Goal: Task Accomplishment & Management: Use online tool/utility

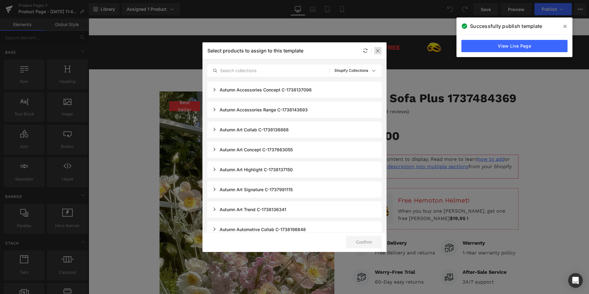
scroll to position [49, 0]
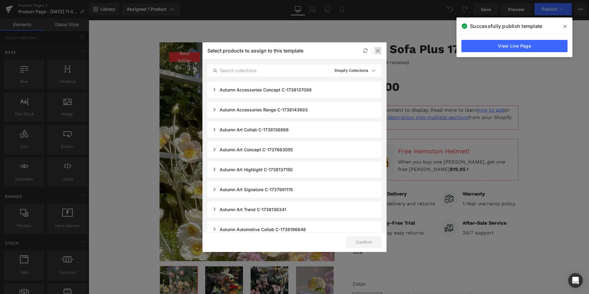
click at [381, 52] on div at bounding box center [377, 50] width 7 height 7
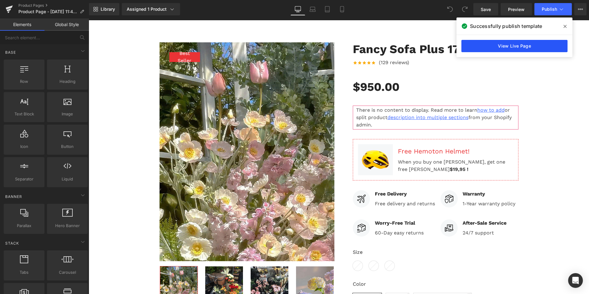
click at [481, 46] on link "View Live Page" at bounding box center [514, 46] width 106 height 12
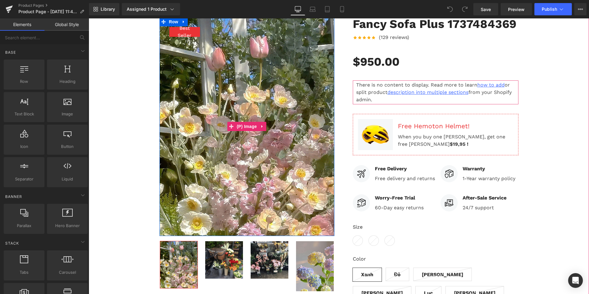
scroll to position [75, 0]
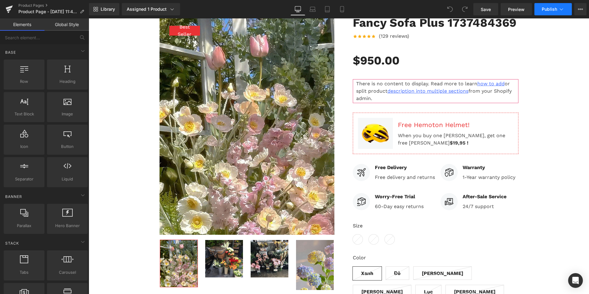
click at [542, 9] on span "Publish" at bounding box center [549, 9] width 15 height 5
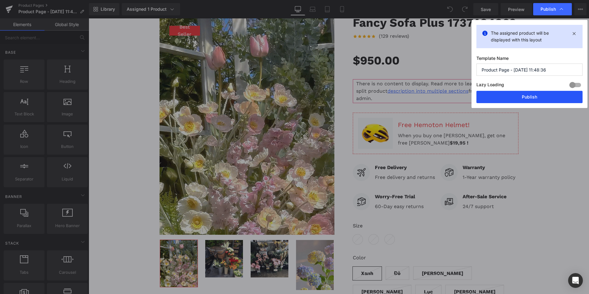
click at [506, 96] on button "Publish" at bounding box center [529, 97] width 106 height 12
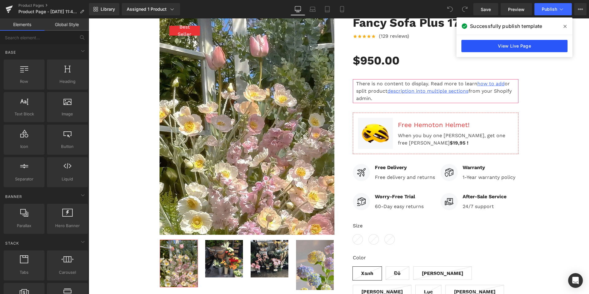
click at [500, 48] on link "View Live Page" at bounding box center [514, 46] width 106 height 12
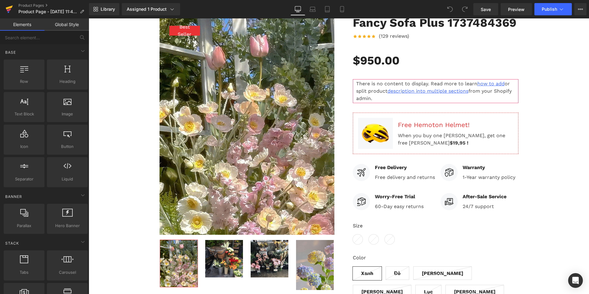
click at [8, 9] on icon at bounding box center [9, 9] width 7 height 15
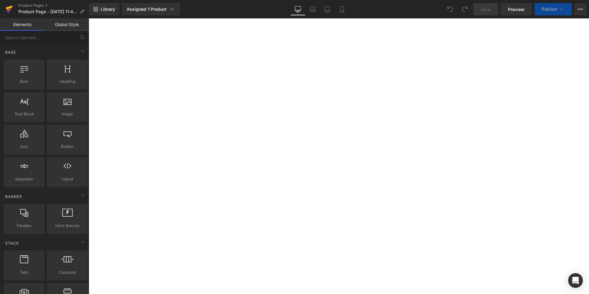
click at [11, 12] on icon at bounding box center [9, 9] width 7 height 15
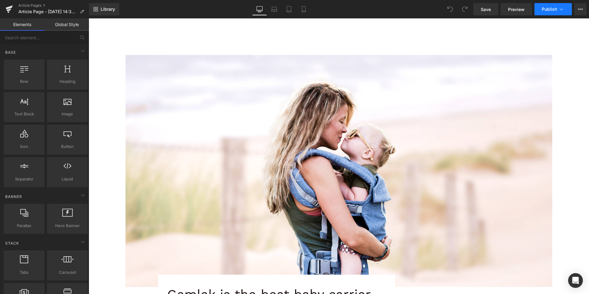
click at [538, 9] on button "Publish" at bounding box center [552, 9] width 37 height 12
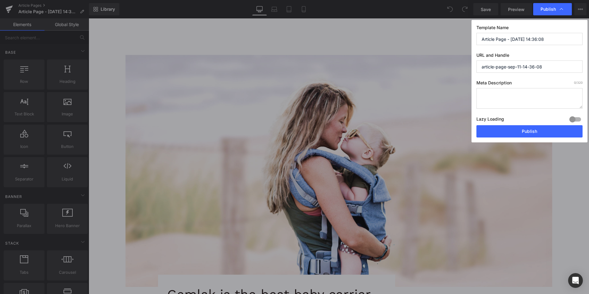
click at [526, 96] on textarea at bounding box center [529, 98] width 106 height 21
type textarea "test 123"
click at [575, 118] on div at bounding box center [575, 119] width 15 height 10
click at [555, 128] on button "Publish" at bounding box center [529, 131] width 106 height 12
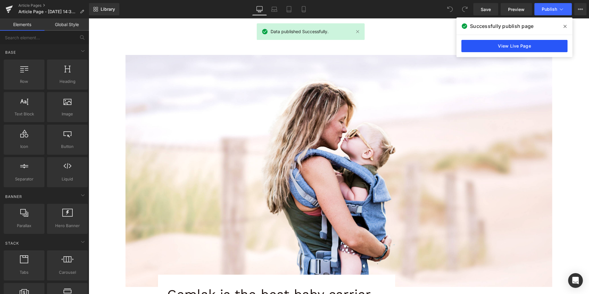
click at [516, 49] on link "View Live Page" at bounding box center [514, 46] width 106 height 12
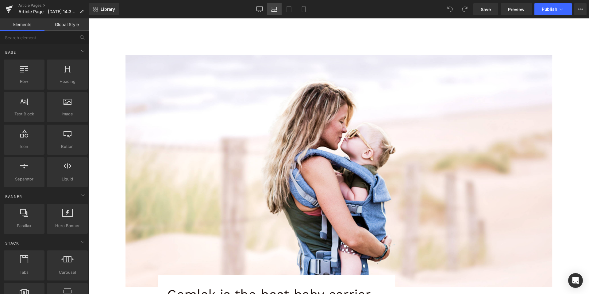
click at [275, 12] on icon at bounding box center [274, 9] width 6 height 6
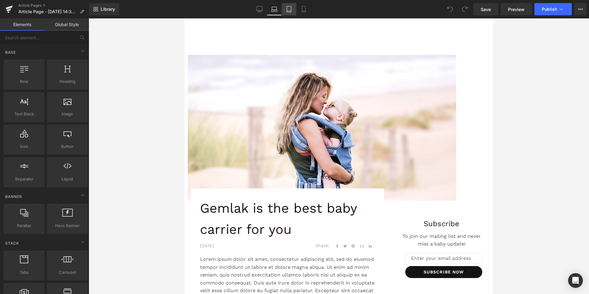
click at [285, 9] on link "Tablet" at bounding box center [288, 9] width 15 height 12
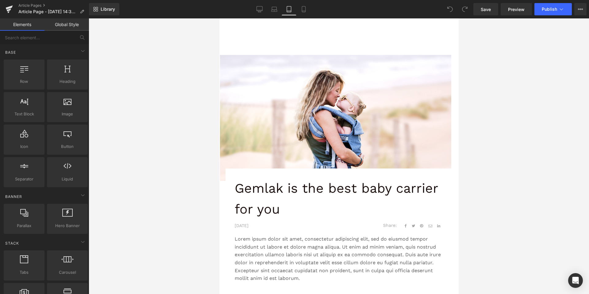
scroll to position [17, 0]
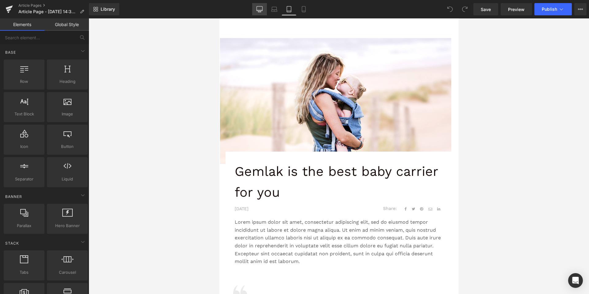
click at [256, 10] on link "Desktop" at bounding box center [259, 9] width 15 height 12
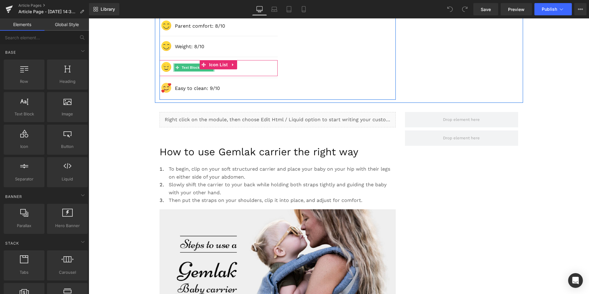
scroll to position [838, 0]
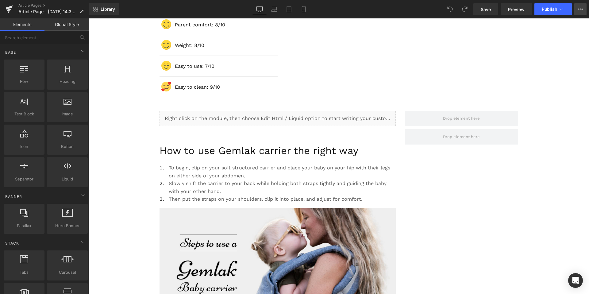
click at [580, 11] on icon at bounding box center [580, 9] width 5 height 5
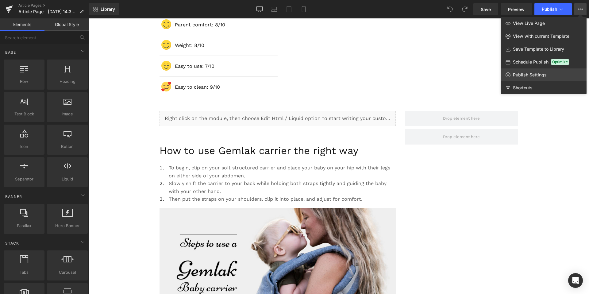
click at [525, 75] on span "Publish Settings" at bounding box center [530, 75] width 34 height 6
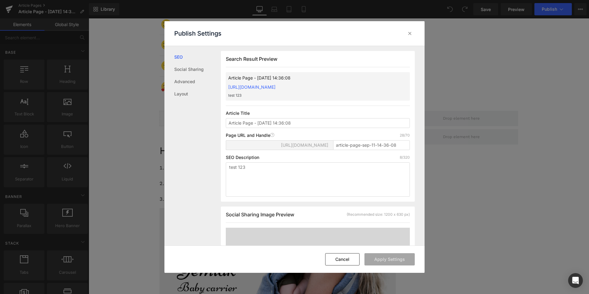
scroll to position [0, 0]
click at [294, 128] on input "Article Page - Sep 11, 14:36:08" at bounding box center [318, 123] width 184 height 10
click at [187, 67] on link "Social Sharing" at bounding box center [197, 69] width 47 height 12
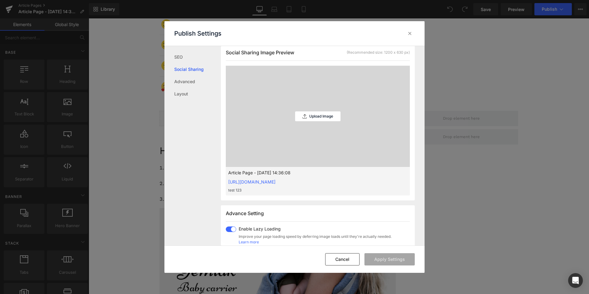
scroll to position [162, 0]
click at [309, 118] on div "Upload Image" at bounding box center [317, 116] width 45 height 10
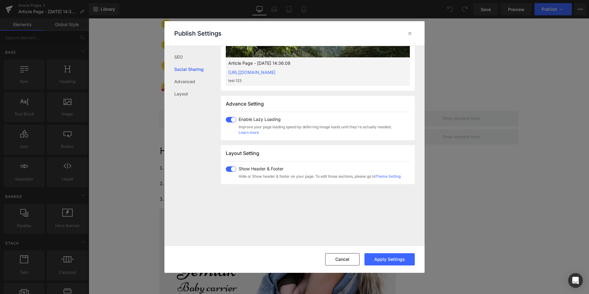
scroll to position [275, 0]
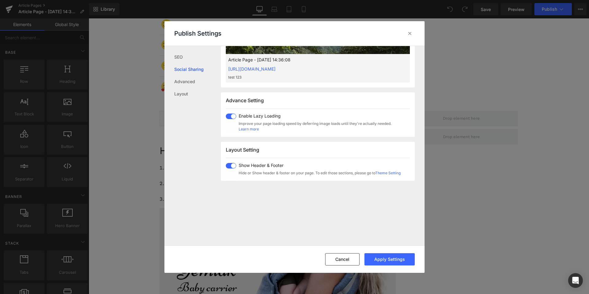
click at [232, 168] on span at bounding box center [231, 166] width 10 height 6
click at [378, 262] on button "Apply Settings" at bounding box center [389, 259] width 50 height 12
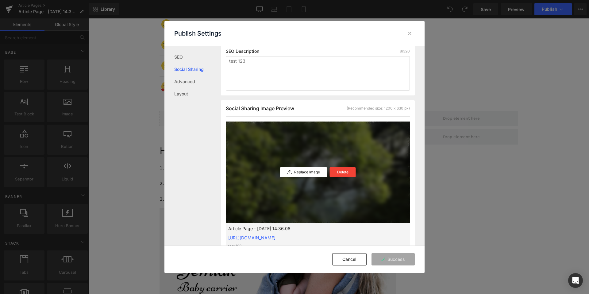
scroll to position [378, 0]
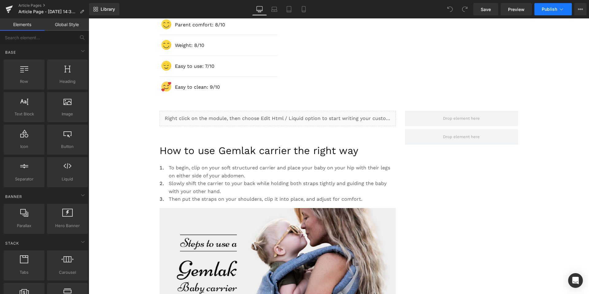
click at [547, 11] on span "Publish" at bounding box center [549, 9] width 15 height 5
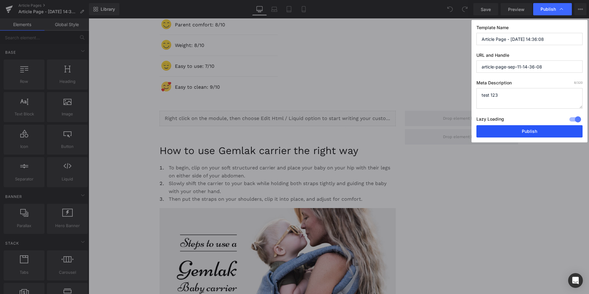
click at [511, 132] on button "Publish" at bounding box center [529, 131] width 106 height 12
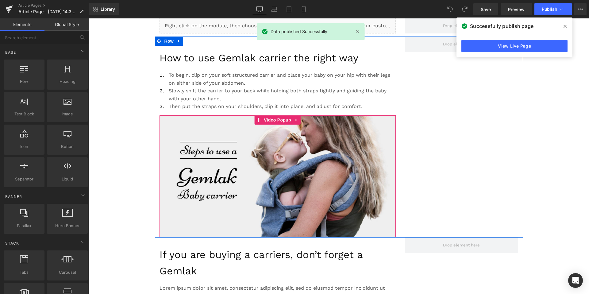
scroll to position [931, 0]
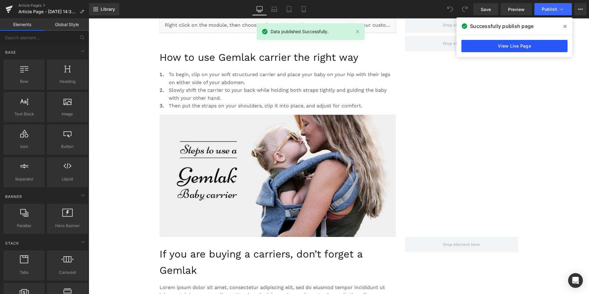
click at [473, 46] on link "View Live Page" at bounding box center [514, 46] width 106 height 12
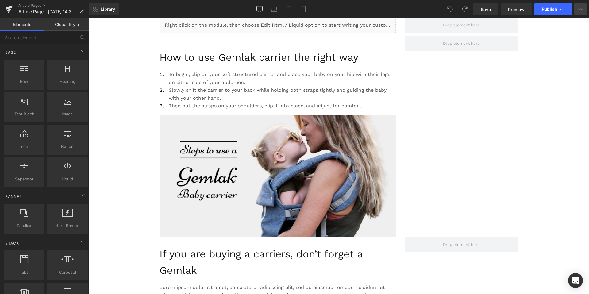
click at [578, 10] on icon at bounding box center [580, 9] width 5 height 5
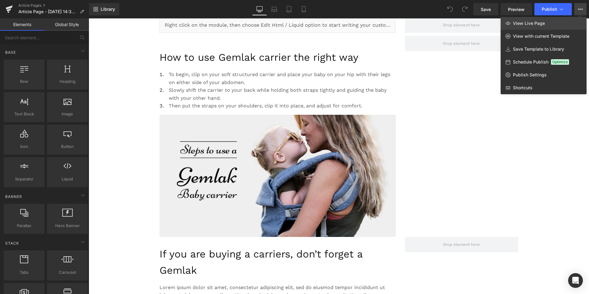
click at [549, 27] on link "View Live Page" at bounding box center [543, 23] width 86 height 13
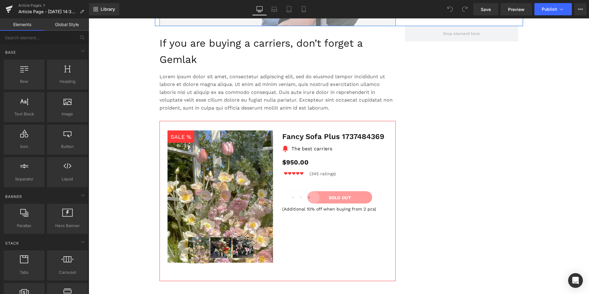
scroll to position [1188, 0]
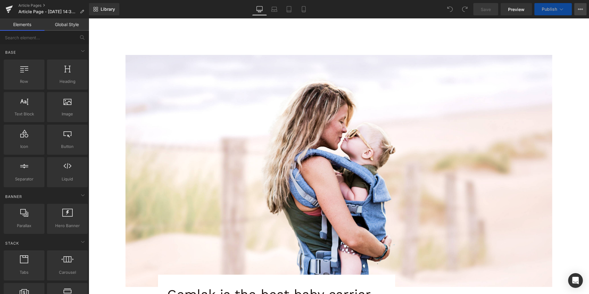
click at [576, 11] on button "View Live Page View with current Template Save Template to Library Schedule Pub…" at bounding box center [580, 9] width 12 height 12
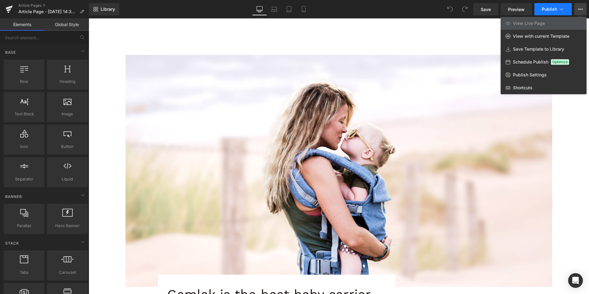
click at [540, 10] on button "Publish" at bounding box center [552, 9] width 37 height 12
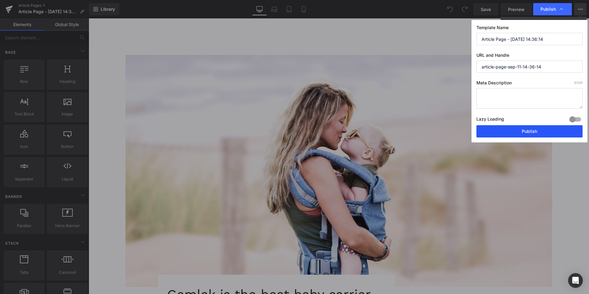
click at [518, 129] on button "Publish" at bounding box center [529, 131] width 106 height 12
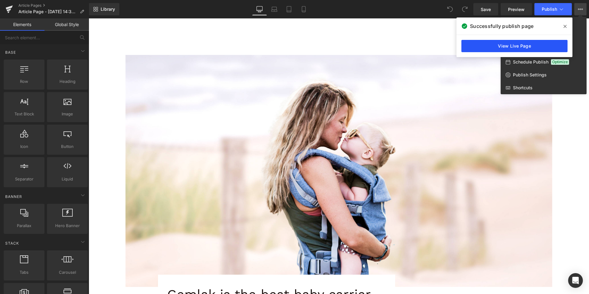
click at [520, 48] on link "View Live Page" at bounding box center [514, 46] width 106 height 12
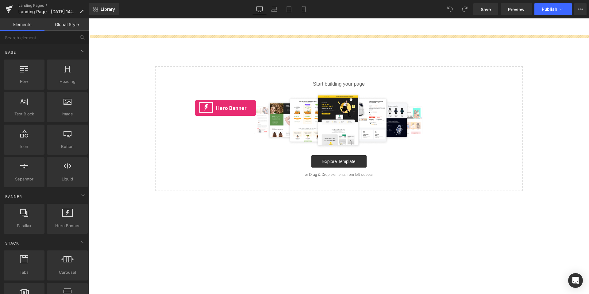
drag, startPoint x: 147, startPoint y: 233, endPoint x: 199, endPoint y: 107, distance: 136.2
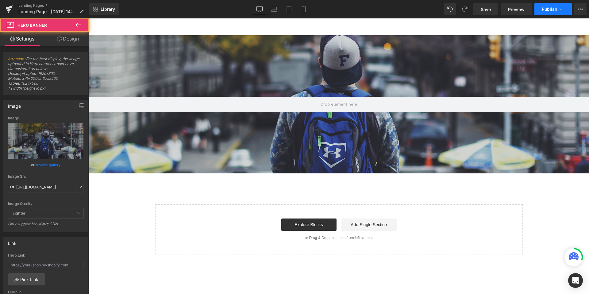
click at [548, 13] on button "Publish" at bounding box center [552, 9] width 37 height 12
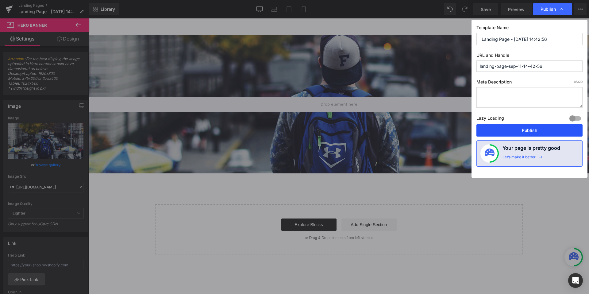
click at [520, 128] on button "Publish" at bounding box center [529, 130] width 106 height 12
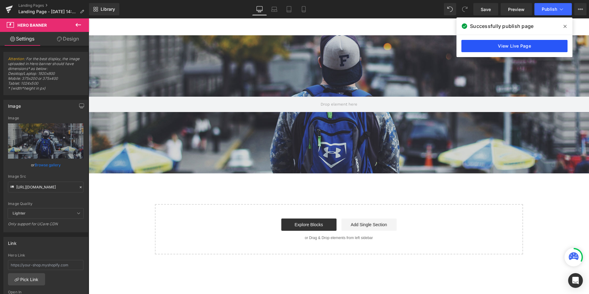
click at [530, 45] on link "View Live Page" at bounding box center [514, 46] width 106 height 12
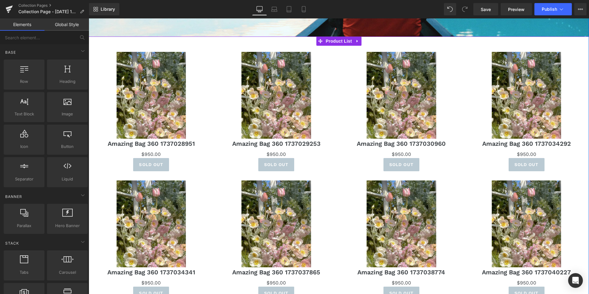
scroll to position [229, 0]
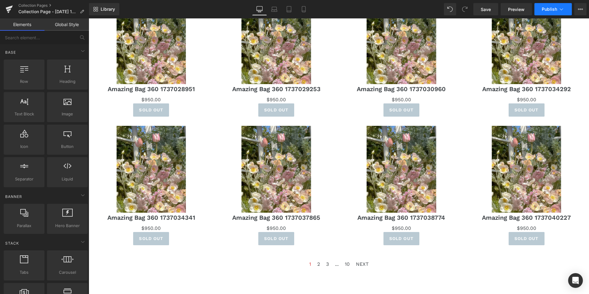
click at [546, 12] on button "Publish" at bounding box center [552, 9] width 37 height 12
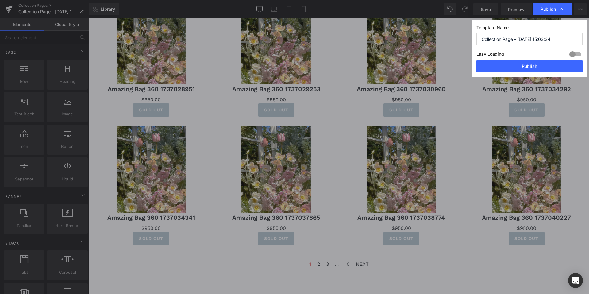
click at [579, 53] on div at bounding box center [575, 54] width 15 height 10
click at [553, 71] on button "Publish" at bounding box center [529, 66] width 106 height 12
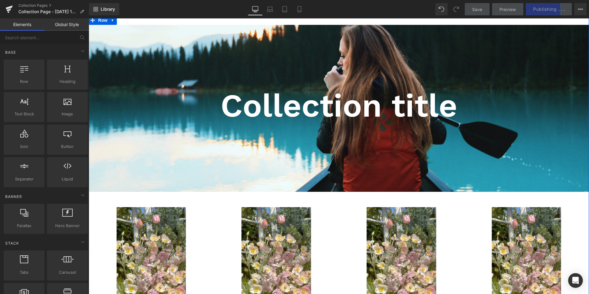
scroll to position [0, 0]
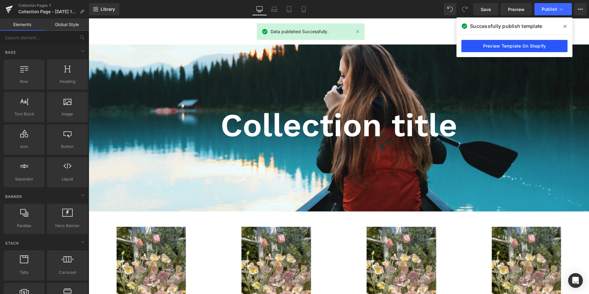
click at [479, 47] on link "Preview Template On Shopify" at bounding box center [514, 46] width 106 height 12
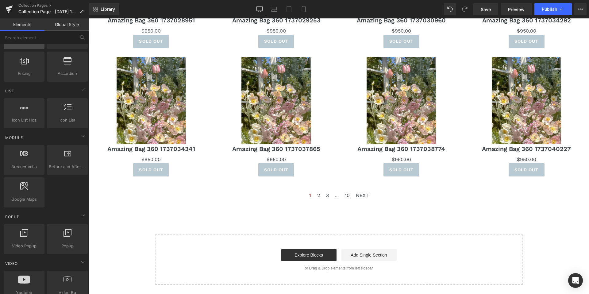
scroll to position [232, 0]
drag, startPoint x: 116, startPoint y: 137, endPoint x: 113, endPoint y: 245, distance: 108.6
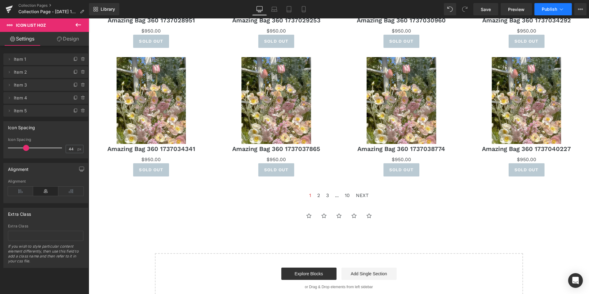
click at [550, 15] on button "Publish" at bounding box center [552, 9] width 37 height 12
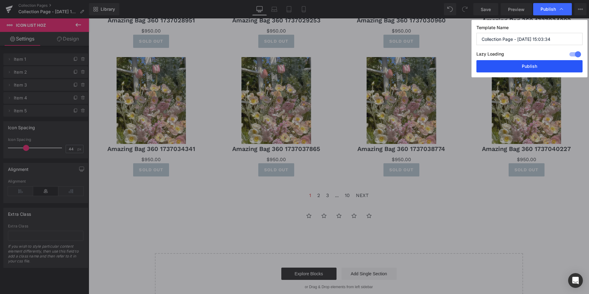
click at [525, 68] on button "Publish" at bounding box center [529, 66] width 106 height 12
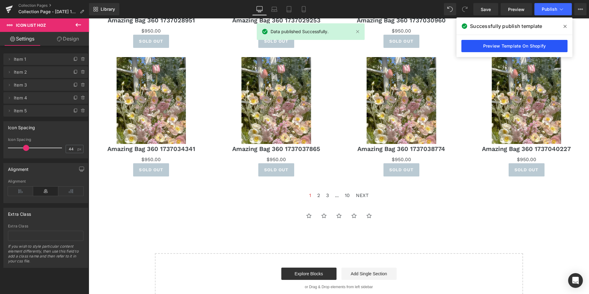
click at [483, 47] on link "Preview Template On Shopify" at bounding box center [514, 46] width 106 height 12
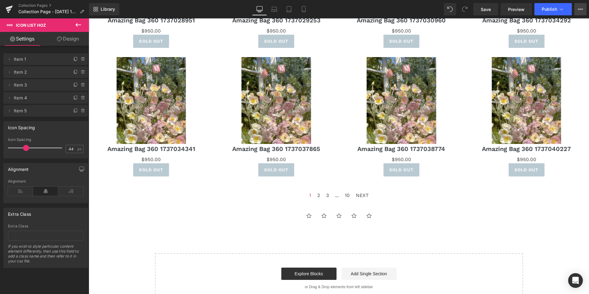
click at [578, 11] on icon at bounding box center [580, 9] width 5 height 5
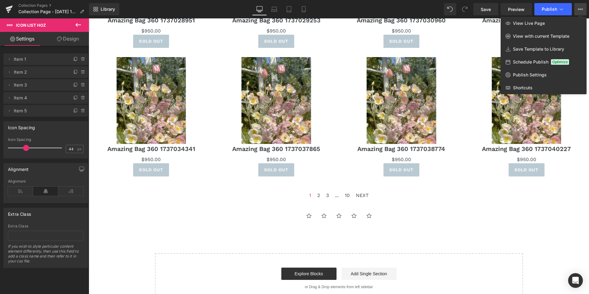
click at [171, 12] on div "Library Desktop Desktop Laptop Tablet Mobile Save Preview Publish Scheduled Vie…" at bounding box center [339, 9] width 500 height 12
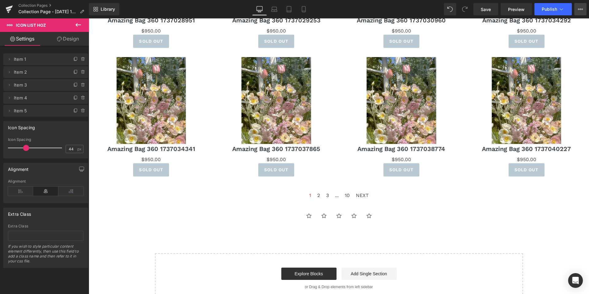
click at [584, 8] on button "View Live Page View with current Template Save Template to Library Schedule Pub…" at bounding box center [580, 9] width 12 height 12
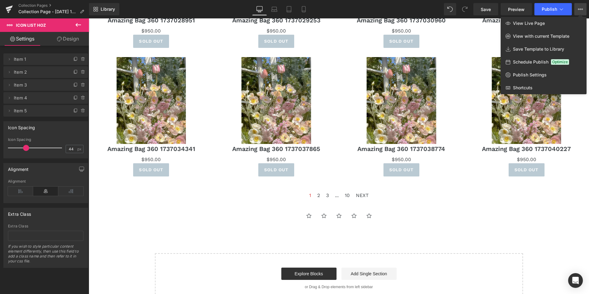
click at [198, 208] on div at bounding box center [339, 155] width 500 height 275
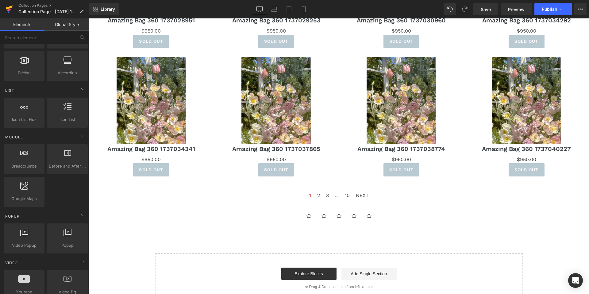
click at [8, 10] on icon at bounding box center [9, 10] width 4 height 3
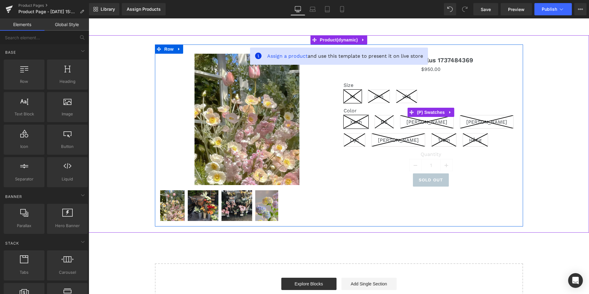
scroll to position [29, 0]
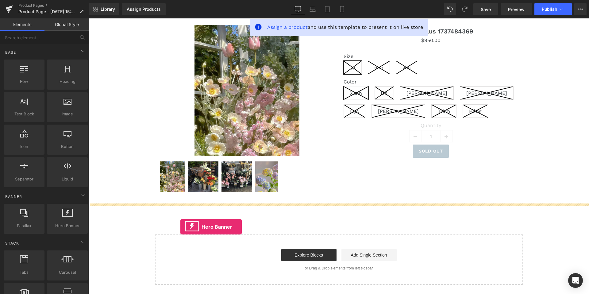
drag, startPoint x: 156, startPoint y: 229, endPoint x: 184, endPoint y: 228, distance: 28.2
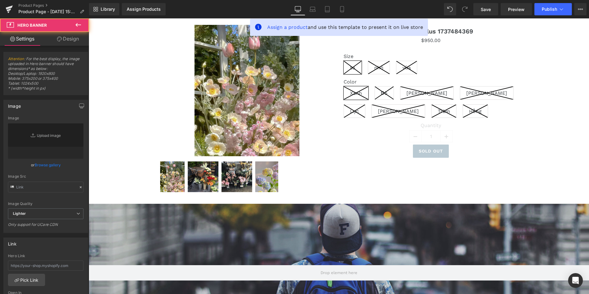
type input "[URL][DOMAIN_NAME]"
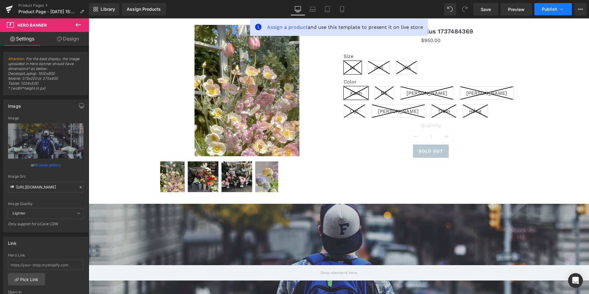
click at [549, 7] on span "Publish" at bounding box center [549, 9] width 15 height 5
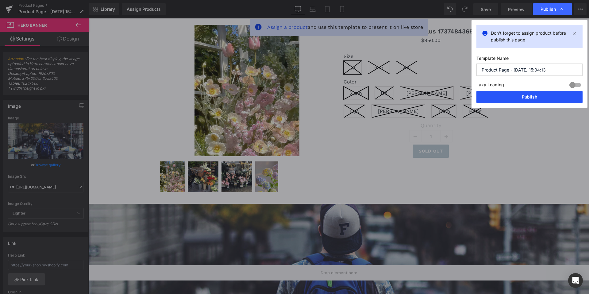
click at [513, 101] on button "Publish" at bounding box center [529, 97] width 106 height 12
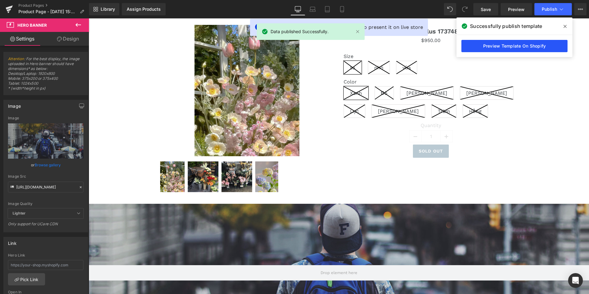
click at [465, 49] on link "Preview Template On Shopify" at bounding box center [514, 46] width 106 height 12
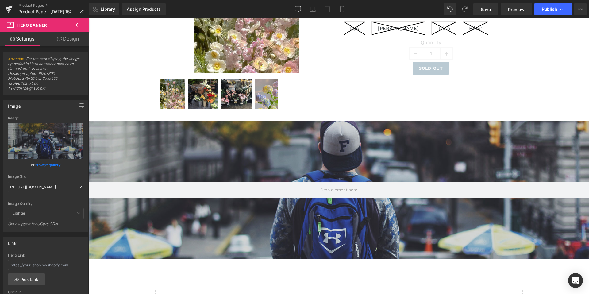
scroll to position [0, 0]
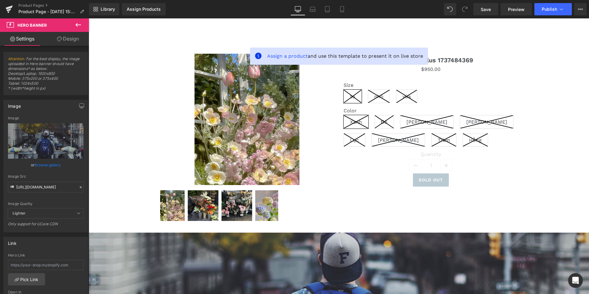
click at [79, 27] on icon at bounding box center [78, 24] width 7 height 7
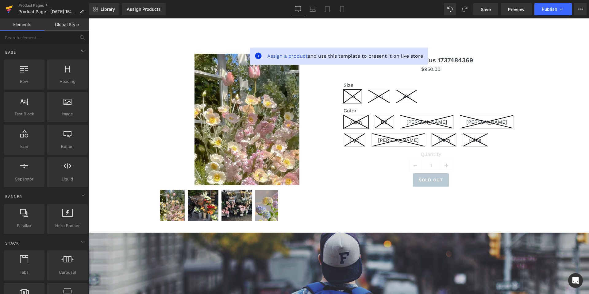
click at [13, 10] on link at bounding box center [9, 9] width 18 height 18
